Goal: Task Accomplishment & Management: Manage account settings

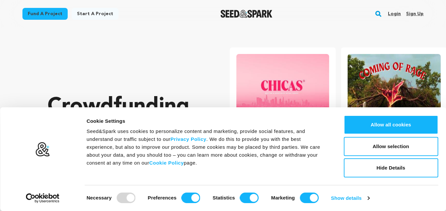
click at [409, 16] on link "Sign up" at bounding box center [414, 14] width 17 height 11
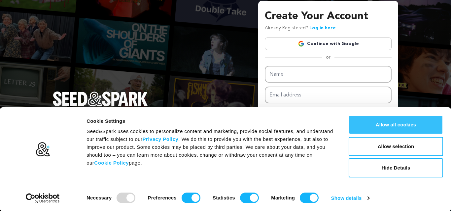
click at [387, 126] on button "Allow all cookies" at bounding box center [395, 124] width 94 height 19
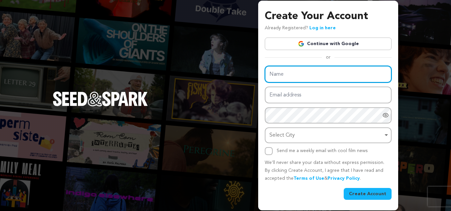
drag, startPoint x: 291, startPoint y: 71, endPoint x: 294, endPoint y: 74, distance: 4.7
click at [291, 71] on input "Name" at bounding box center [328, 74] width 127 height 17
type input "Vijay Packaging Company"
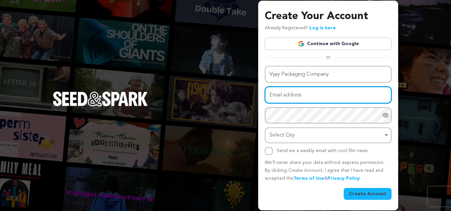
click at [293, 97] on input "Email address" at bounding box center [328, 95] width 127 height 17
type input "Priyankaayadav447@gmail.com"
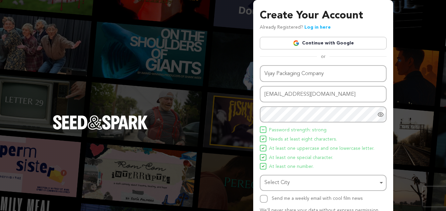
click at [288, 138] on span "Needs at least eight characters." at bounding box center [303, 140] width 68 height 8
click at [300, 183] on div "Select City Remove item" at bounding box center [320, 183] width 113 height 10
click at [299, 187] on div "Select City Remove item" at bounding box center [320, 183] width 113 height 10
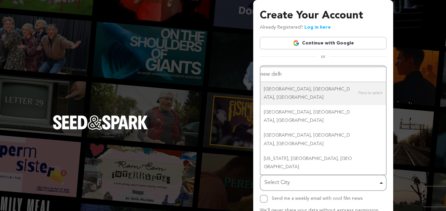
type input "new delhi"
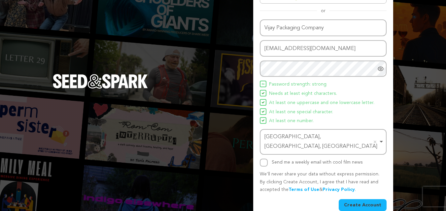
scroll to position [47, 0]
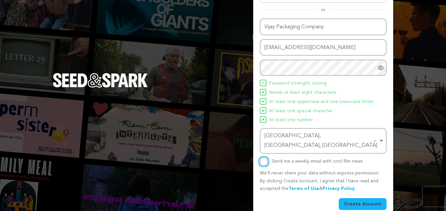
click at [264, 158] on input "Send me a weekly email with cool film news" at bounding box center [264, 162] width 8 height 8
checkbox input "true"
click at [370, 199] on button "Create Account" at bounding box center [362, 205] width 48 height 12
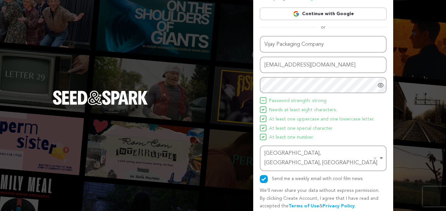
scroll to position [0, 0]
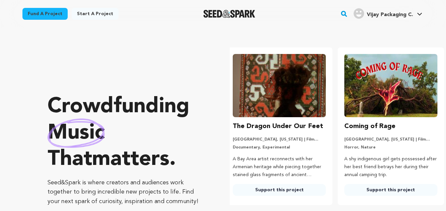
scroll to position [0, 117]
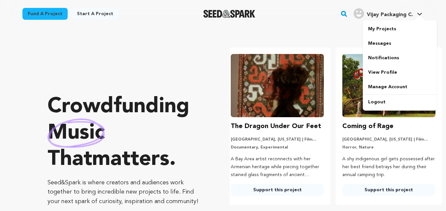
click at [385, 11] on h4 "Vijay Packaging C." at bounding box center [389, 15] width 46 height 8
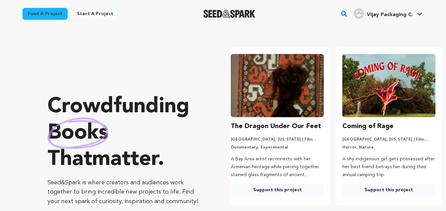
scroll to position [0, 83]
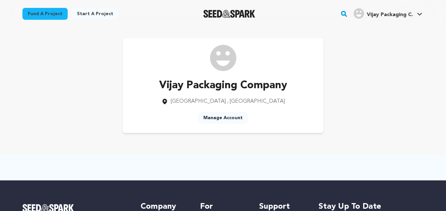
click at [231, 118] on link "Manage Account" at bounding box center [223, 118] width 50 height 12
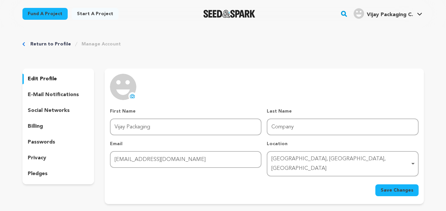
click at [134, 93] on button "uploading spinner upload profile image" at bounding box center [132, 96] width 8 height 8
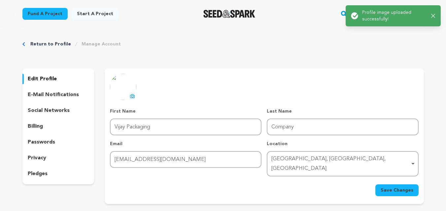
click at [389, 187] on span "Save Changes" at bounding box center [396, 190] width 33 height 7
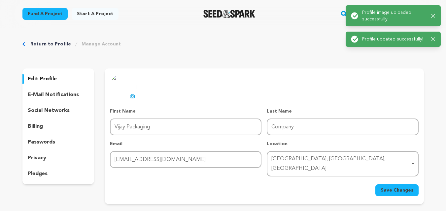
click at [47, 111] on p "social networks" at bounding box center [49, 111] width 42 height 8
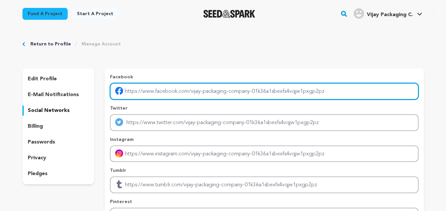
click at [163, 95] on input "Enter facebook profile link" at bounding box center [264, 91] width 308 height 17
paste input "https://www.facebook.com/people/Vijay-Packing-Company/100067026304545/?ref=br_rs"
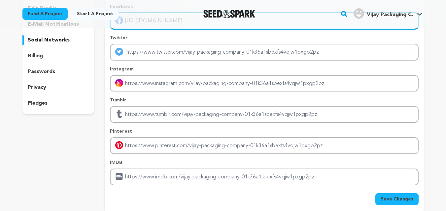
scroll to position [33, 0]
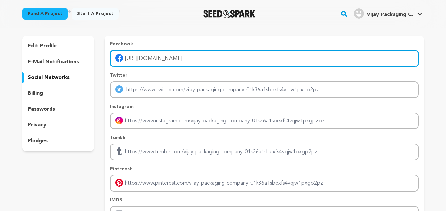
type input "https://www.facebook.com/people/Vijay-Packing-Company/100067026304545/?ref=br_rs"
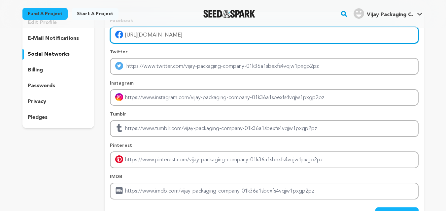
scroll to position [99, 0]
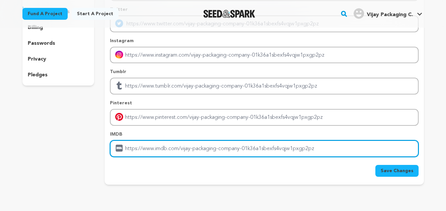
click at [165, 145] on input "Enter IMDB profile link" at bounding box center [264, 149] width 308 height 17
paste input "https://www.vijaypackingco.com/"
type input "https://www.vijaypackingco.com/"
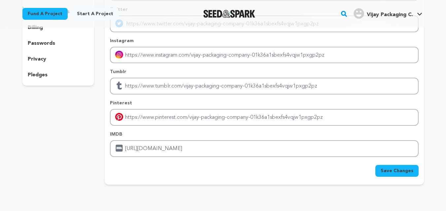
click at [401, 171] on span "Save Changes" at bounding box center [396, 171] width 33 height 7
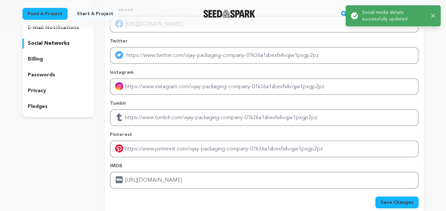
scroll to position [33, 0]
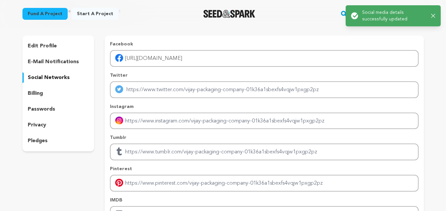
click at [434, 16] on icon "button" at bounding box center [433, 16] width 4 height 4
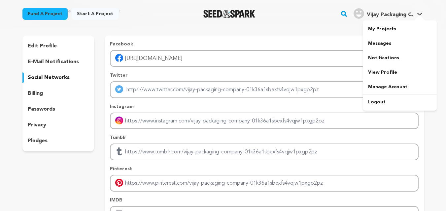
click at [404, 16] on main "Success: Info: Warning: Error: Social media details successfully updated Close …" at bounding box center [223, 207] width 446 height 480
click at [382, 34] on link "My Projects" at bounding box center [400, 29] width 74 height 15
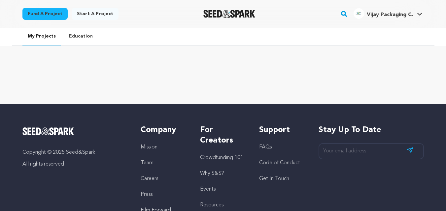
click at [393, 20] on span "Vijay Packaging C. Vijay Packaging C." at bounding box center [387, 14] width 71 height 14
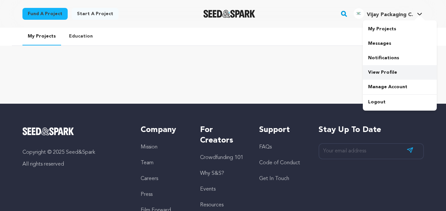
click at [384, 73] on link "View Profile" at bounding box center [400, 72] width 74 height 15
